Goal: Find specific page/section: Find specific page/section

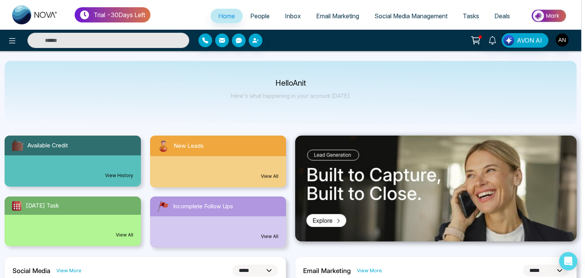
select select "*"
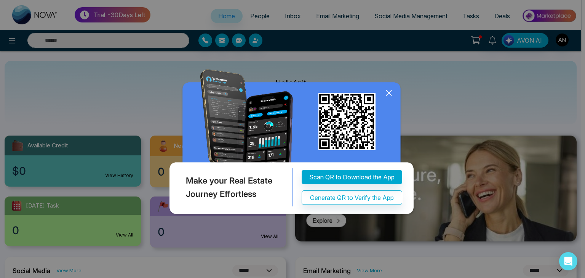
click at [392, 90] on icon at bounding box center [388, 92] width 11 height 11
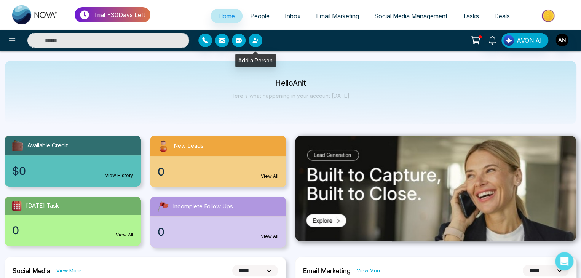
click at [257, 41] on icon "button" at bounding box center [255, 40] width 6 height 6
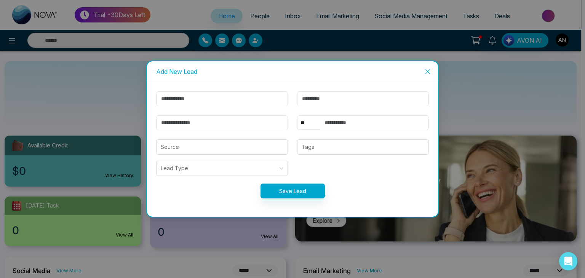
click at [425, 67] on span "Close" at bounding box center [427, 71] width 21 height 21
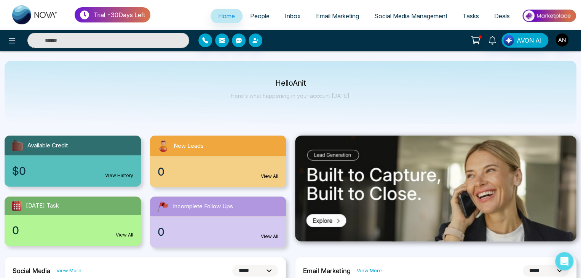
click at [257, 15] on span "People" at bounding box center [259, 16] width 19 height 8
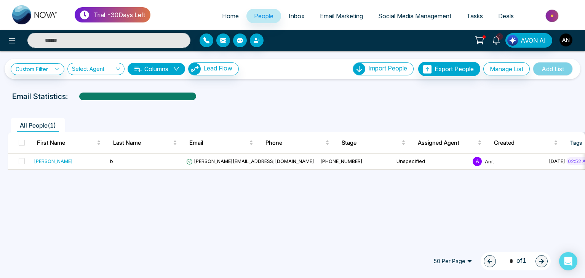
click at [565, 40] on img "button" at bounding box center [565, 39] width 13 height 13
